Goal: Task Accomplishment & Management: Manage account settings

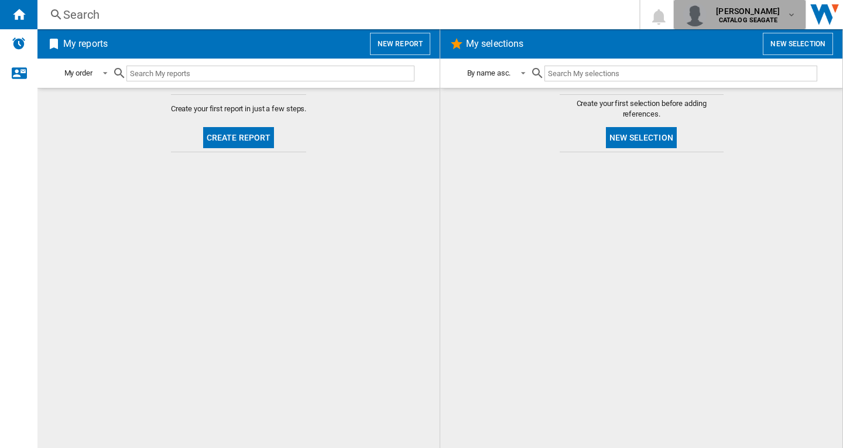
click at [789, 22] on div "[PERSON_NAME] CATALOG [GEOGRAPHIC_DATA]" at bounding box center [739, 14] width 113 height 23
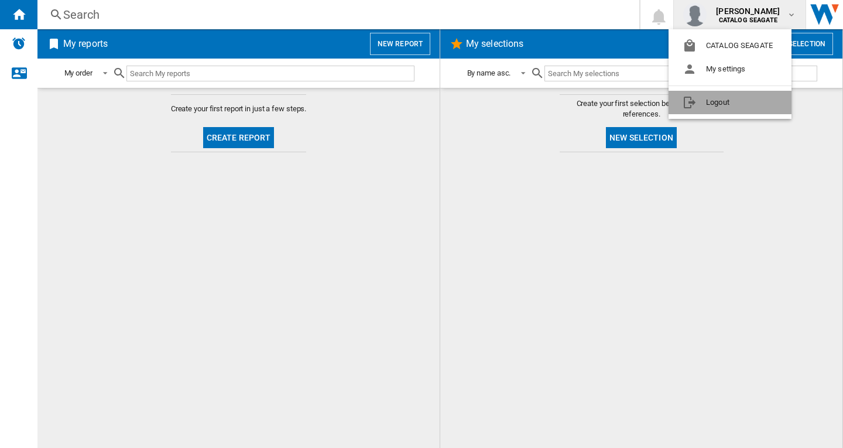
click at [745, 103] on button "Logout" at bounding box center [730, 102] width 123 height 23
